Goal: Transaction & Acquisition: Book appointment/travel/reservation

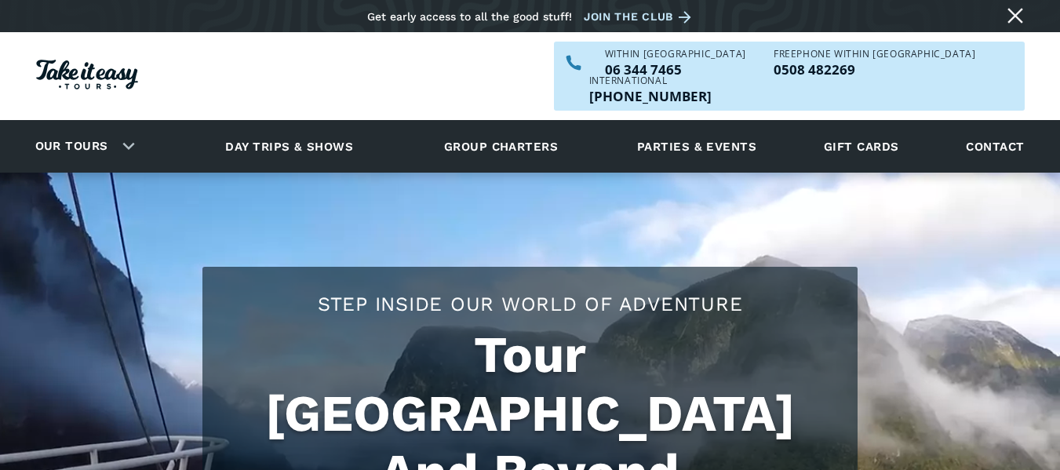
click at [60, 128] on link "Our tours" at bounding box center [72, 146] width 97 height 37
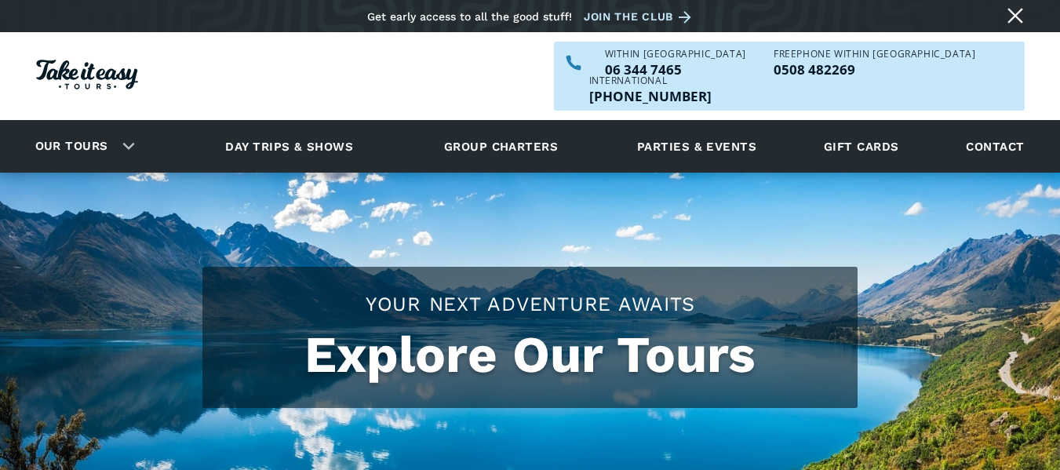
checkbox input "true"
click at [128, 125] on div "Our tours" at bounding box center [81, 146] width 131 height 43
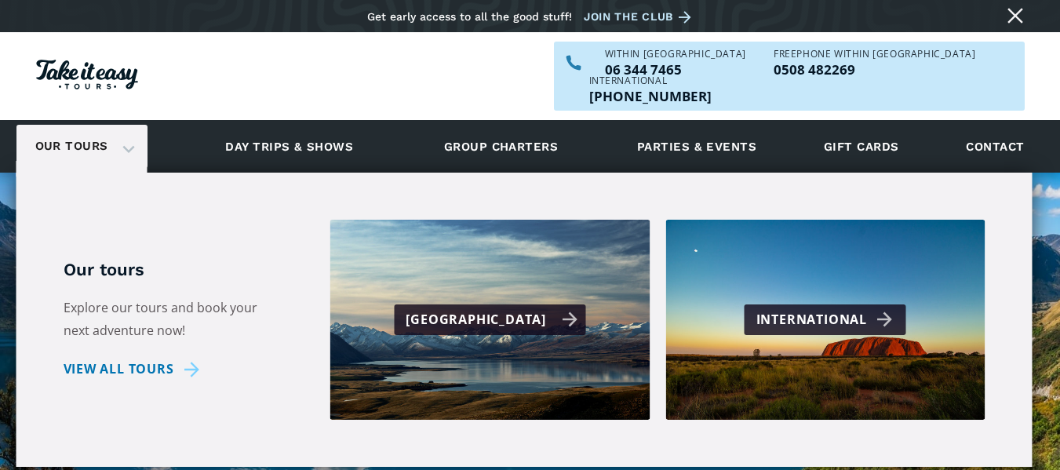
click at [475, 308] on div "[GEOGRAPHIC_DATA]" at bounding box center [492, 319] width 172 height 23
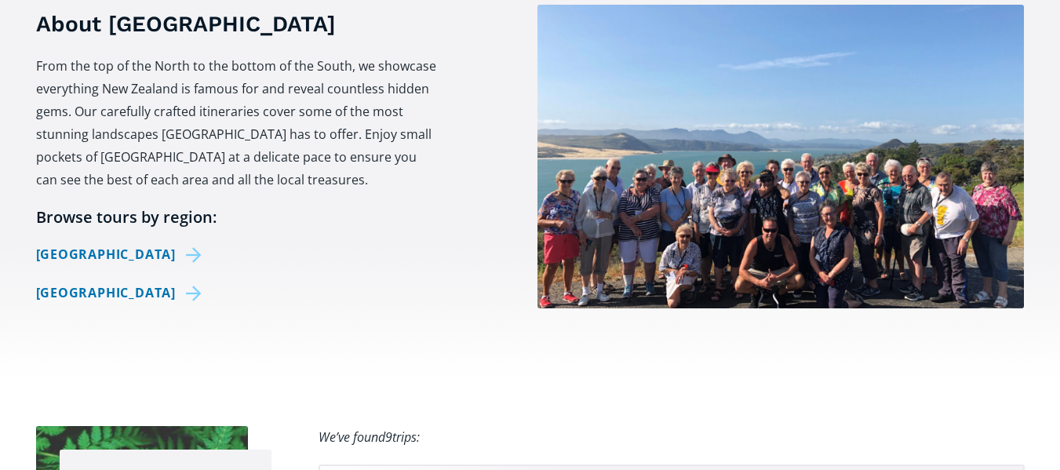
scroll to position [653, 0]
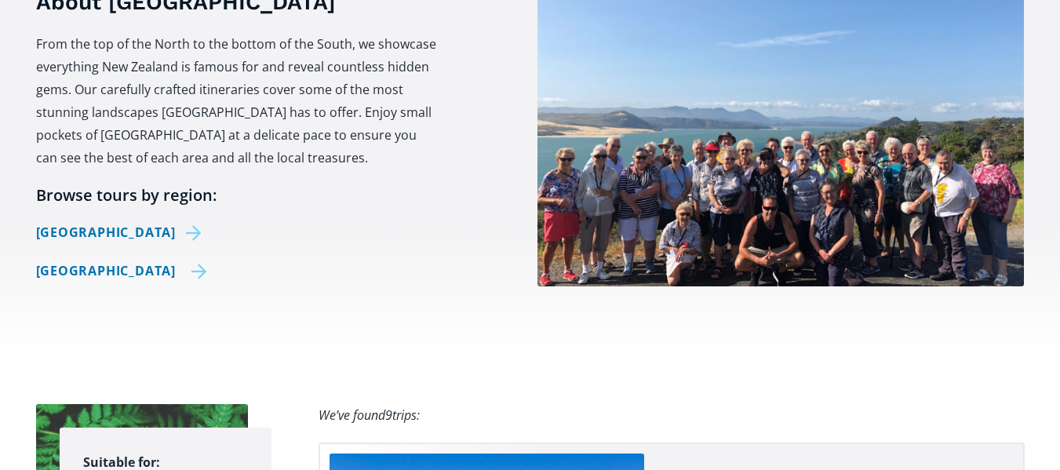
click at [73, 260] on link "[GEOGRAPHIC_DATA]" at bounding box center [122, 271] width 172 height 23
click at [75, 260] on link "[GEOGRAPHIC_DATA]" at bounding box center [122, 271] width 172 height 23
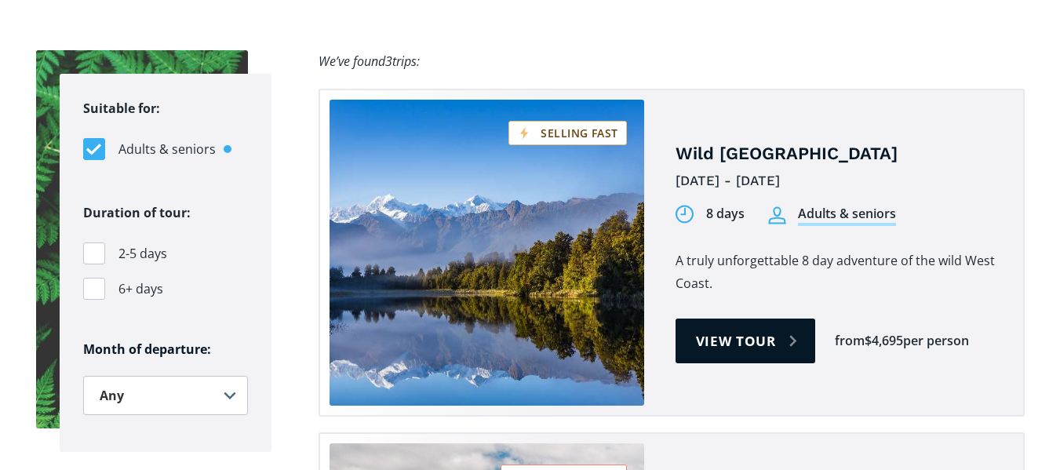
scroll to position [1073, 0]
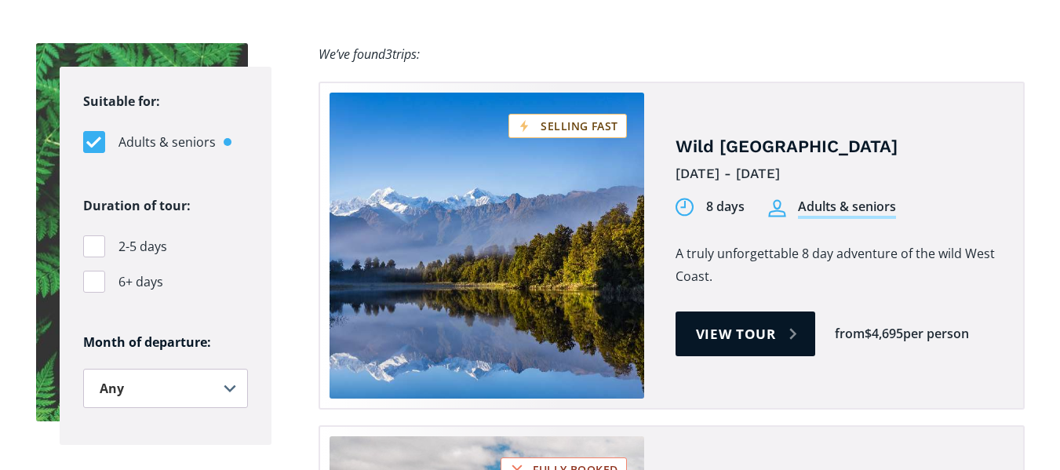
drag, startPoint x: 1066, startPoint y: 38, endPoint x: 1065, endPoint y: 152, distance: 113.8
click at [745, 311] on link "View tour" at bounding box center [746, 333] width 140 height 45
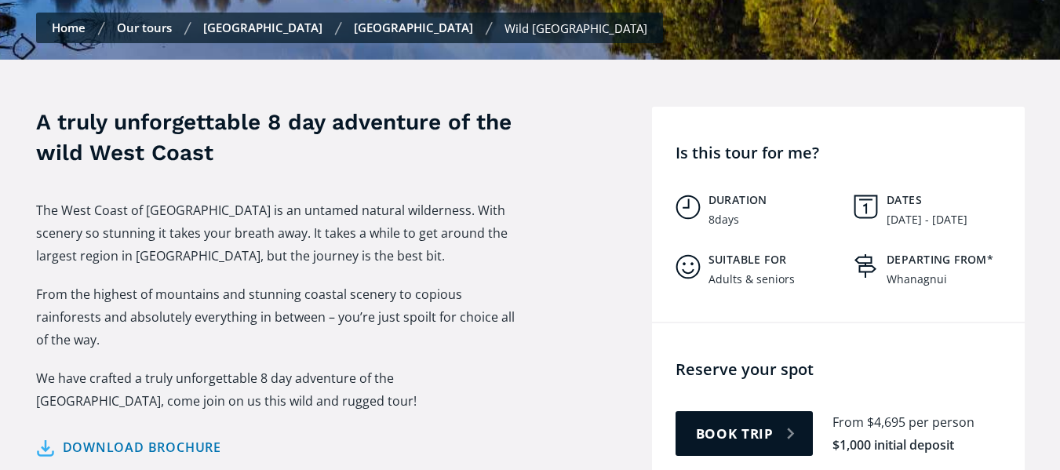
scroll to position [634, 0]
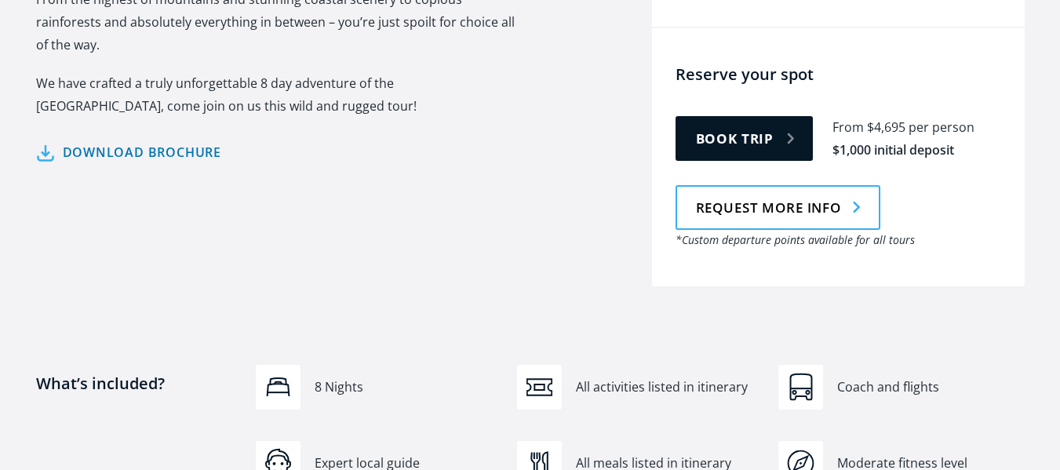
drag, startPoint x: 1065, startPoint y: 32, endPoint x: 1066, endPoint y: 99, distance: 66.7
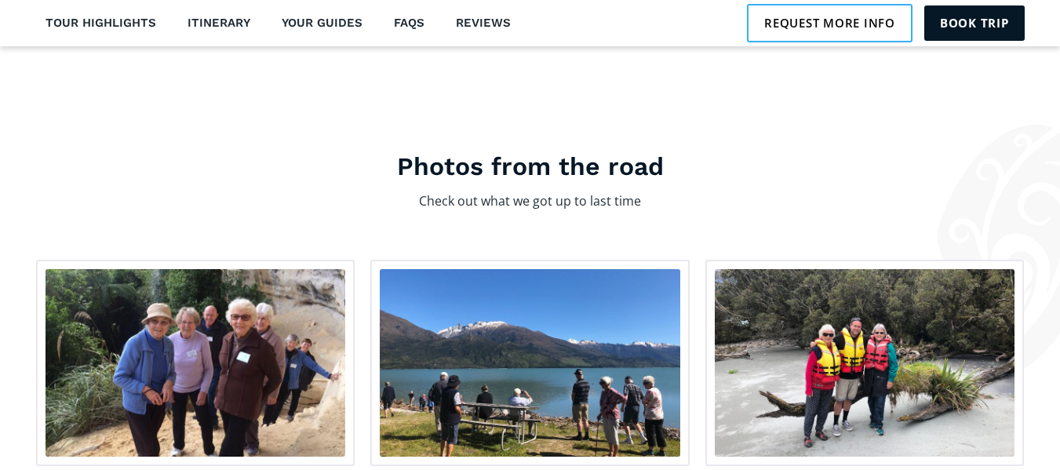
scroll to position [2491, 0]
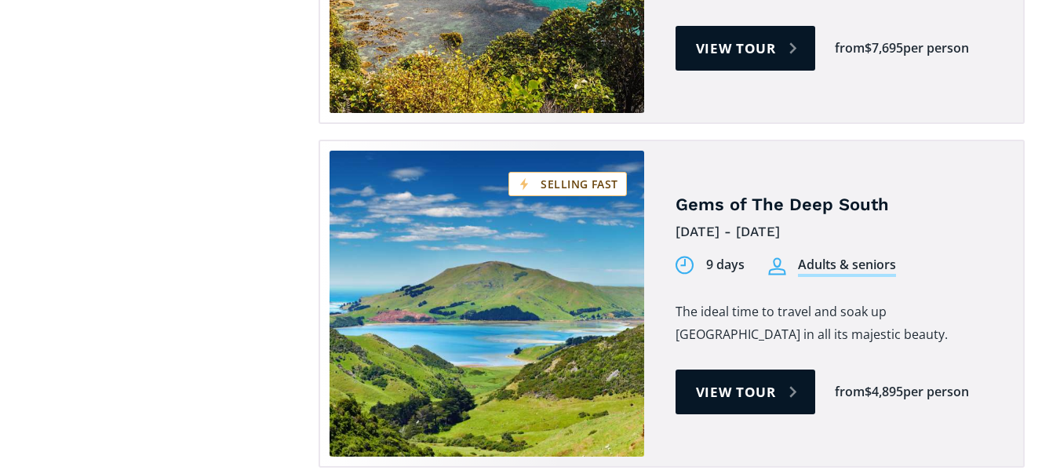
scroll to position [1710, 0]
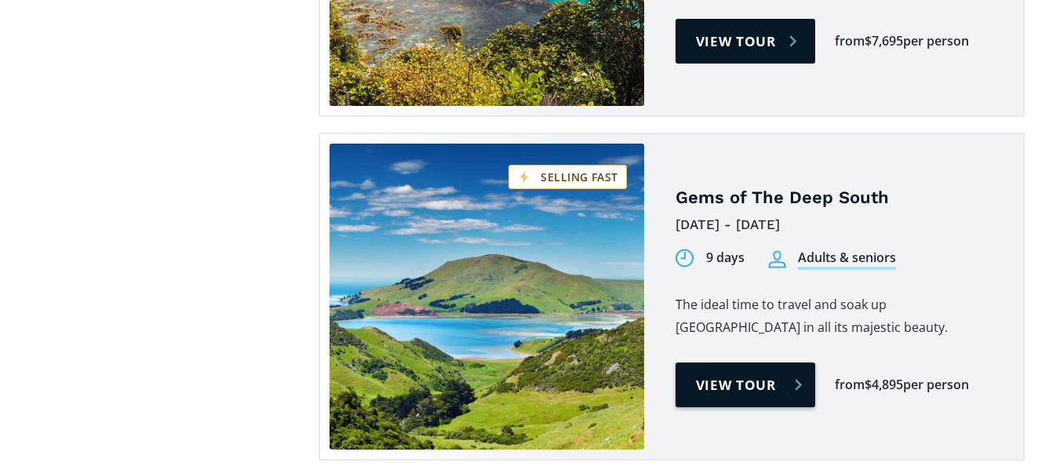
click at [767, 362] on link "View tour" at bounding box center [746, 384] width 140 height 45
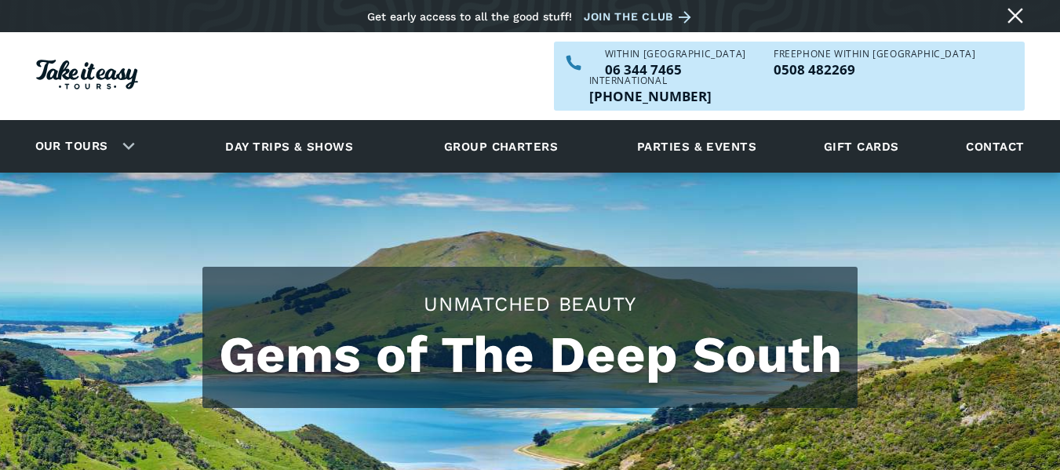
drag, startPoint x: 1063, startPoint y: 31, endPoint x: 1071, endPoint y: 18, distance: 15.5
click at [1059, 18] on html "Skip to content Get early access to all the good stuff! Join the club Our tours…" at bounding box center [530, 235] width 1060 height 470
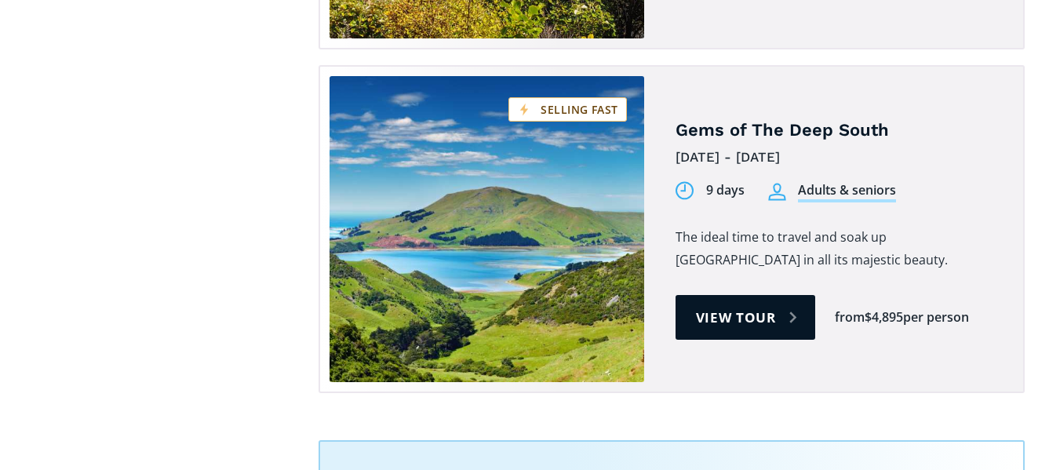
scroll to position [1710, 0]
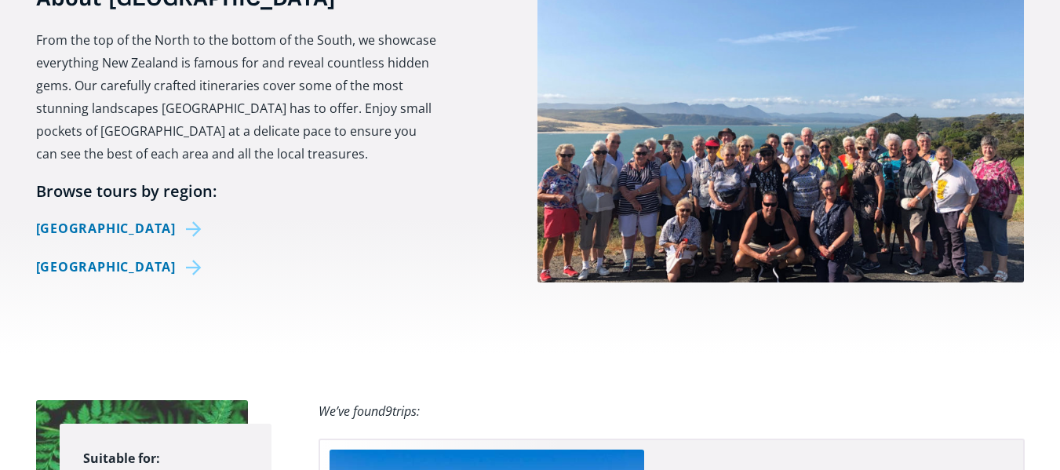
scroll to position [653, 0]
